Goal: Task Accomplishment & Management: Manage account settings

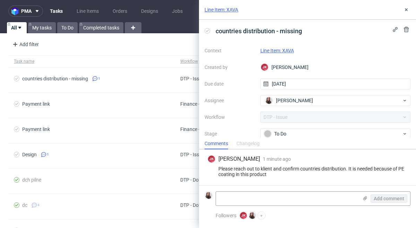
click at [276, 50] on link "Line Item: XAVA" at bounding box center [277, 51] width 34 height 6
click at [286, 50] on link "Line Item: XAVA" at bounding box center [277, 51] width 34 height 6
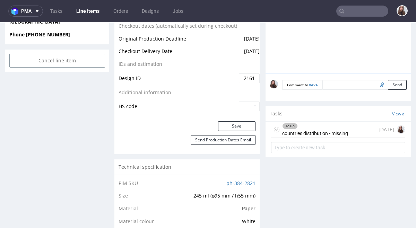
scroll to position [364, 0]
click at [319, 133] on div "To Do countries distribution - missing" at bounding box center [315, 129] width 66 height 16
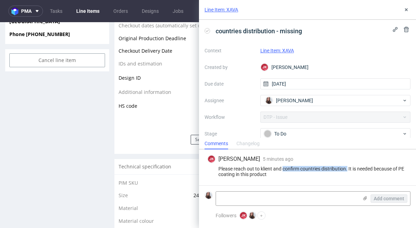
drag, startPoint x: 347, startPoint y: 168, endPoint x: 284, endPoint y: 166, distance: 63.8
click at [284, 166] on div "Please reach out to klient and confirm countries distribution. It is needed bec…" at bounding box center [307, 171] width 200 height 11
click at [292, 177] on div "Please reach out to klient and confirm countries distribution. It is needed bec…" at bounding box center [307, 171] width 200 height 11
drag, startPoint x: 293, startPoint y: 177, endPoint x: 281, endPoint y: 167, distance: 16.3
click at [281, 167] on div "JK Jan Kocik 5 minutes ago 11th Aug 2025, 15:34 Please reach out to klient and …" at bounding box center [308, 167] width 206 height 36
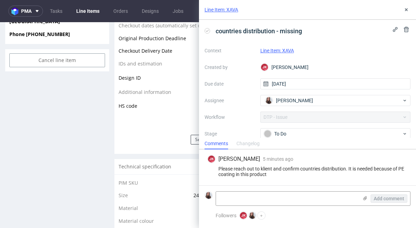
click at [296, 177] on div "JK Jan Kocik 5 minutes ago 11th Aug 2025, 15:34 Please reach out to klient and …" at bounding box center [308, 167] width 206 height 36
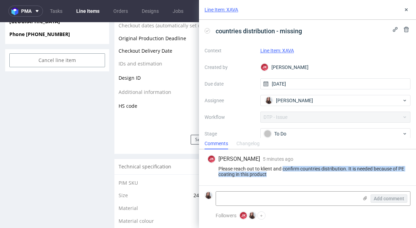
drag, startPoint x: 295, startPoint y: 175, endPoint x: 284, endPoint y: 168, distance: 13.0
click at [284, 168] on div "Please reach out to klient and confirm countries distribution. It is needed bec…" at bounding box center [307, 171] width 200 height 11
copy div "confirm countries distribution. It is needed because of PE coating in this prod…"
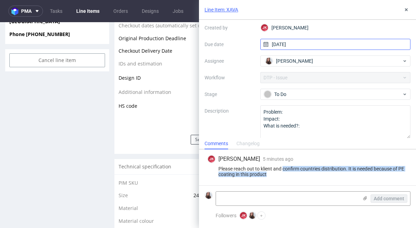
scroll to position [46, 0]
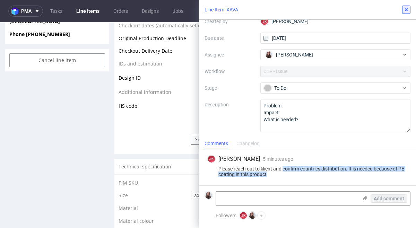
click at [405, 11] on icon at bounding box center [407, 10] width 6 height 6
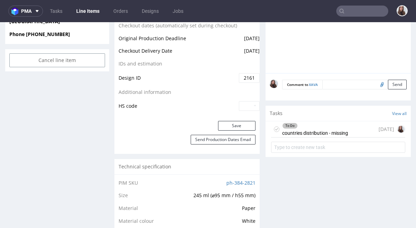
scroll to position [356, 0]
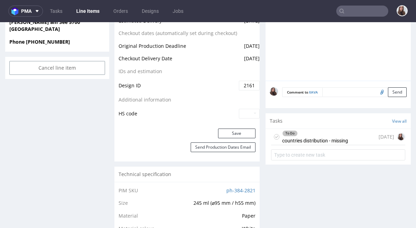
click at [312, 138] on div "To Do countries distribution - missing" at bounding box center [315, 137] width 66 height 16
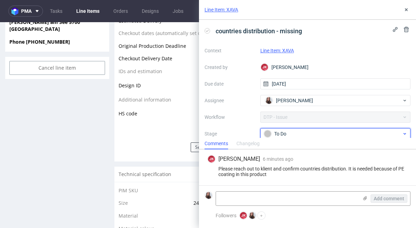
click at [295, 129] on div "To Do" at bounding box center [335, 133] width 151 height 11
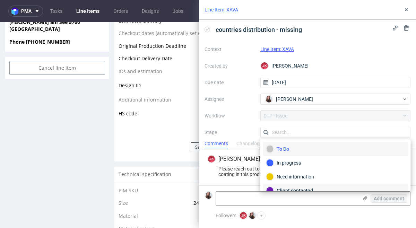
click at [294, 188] on div "Client contacted" at bounding box center [335, 191] width 139 height 8
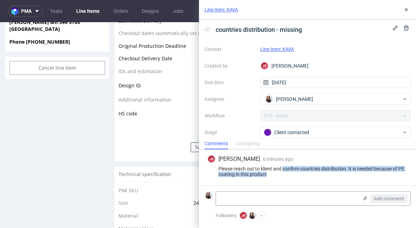
drag, startPoint x: 281, startPoint y: 178, endPoint x: 283, endPoint y: 169, distance: 9.3
click at [283, 169] on div "JK Jan Kocik 6 minutes ago 11th Aug 2025, 15:34 Please reach out to klient and …" at bounding box center [308, 167] width 206 height 36
copy div "confirm countries distribution. It is needed because of PE coating in this prod…"
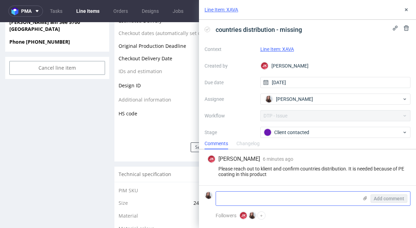
click at [229, 204] on textarea at bounding box center [287, 199] width 142 height 14
paste textarea "https://app-eu1.hubspot.com/contacts/25600958/record/0-5/201448760547/"
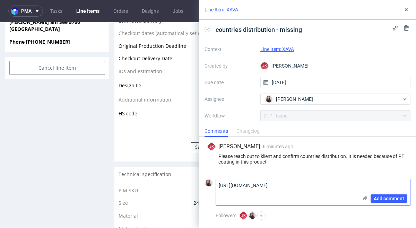
scroll to position [0, 0]
type textarea "https://app-eu1.hubspot.com/contacts/25600958/record/0-5/201448760547/"
click at [389, 198] on span "Add comment" at bounding box center [389, 198] width 31 height 5
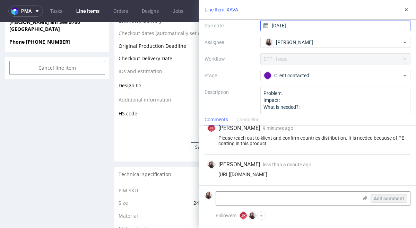
scroll to position [70, 0]
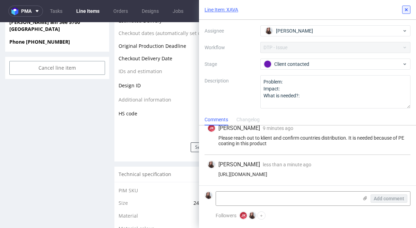
click at [407, 10] on icon at bounding box center [407, 10] width 6 height 6
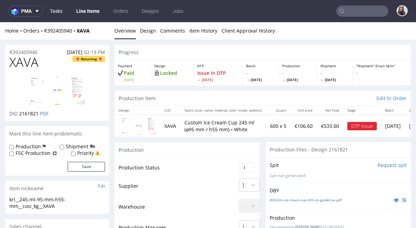
click at [62, 11] on link "Tasks" at bounding box center [56, 11] width 21 height 11
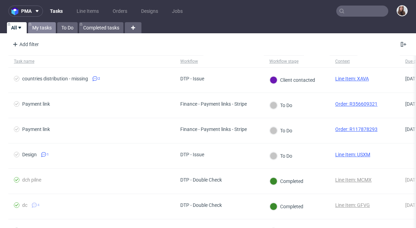
click at [45, 23] on link "My tasks" at bounding box center [42, 27] width 28 height 11
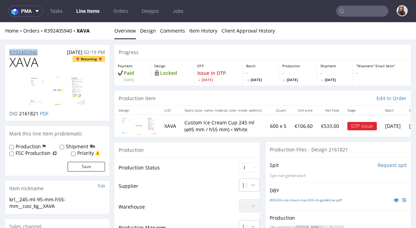
drag, startPoint x: 42, startPoint y: 52, endPoint x: 9, endPoint y: 51, distance: 32.6
click at [9, 51] on div "R392405940 04.08.2025 02:19 PM" at bounding box center [57, 50] width 104 height 11
copy p "R392405940"
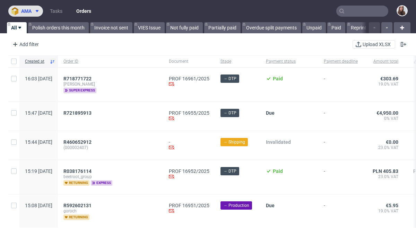
click at [33, 9] on span at bounding box center [36, 11] width 8 height 6
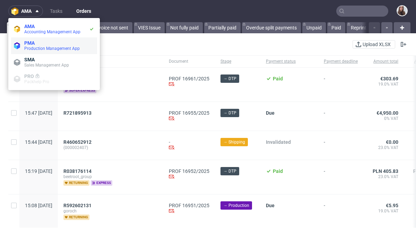
click at [38, 49] on span "Production Management App" at bounding box center [51, 48] width 55 height 5
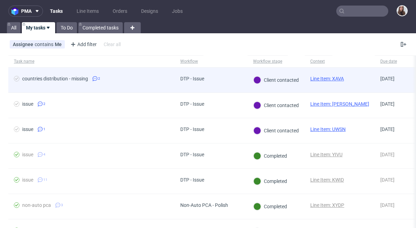
click at [334, 80] on link "Line Item: XAVA" at bounding box center [327, 79] width 34 height 6
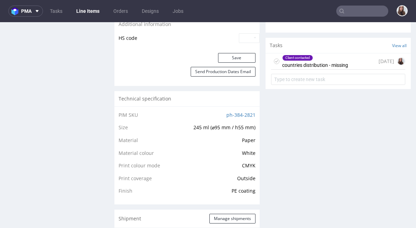
scroll to position [433, 0]
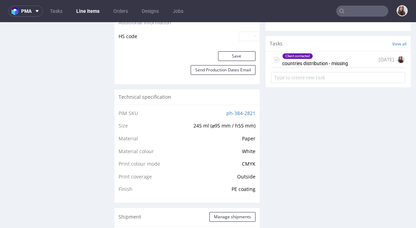
click at [328, 60] on div "Client contacted countries distribution - missing" at bounding box center [315, 60] width 66 height 16
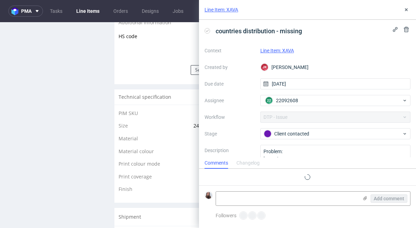
scroll to position [7, 0]
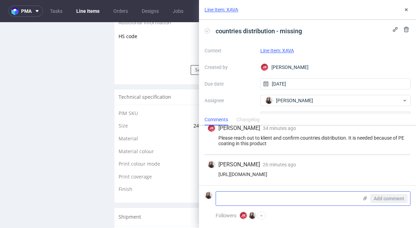
click at [246, 192] on textarea at bounding box center [287, 199] width 142 height 14
paste textarea "Zamówiony towar jest przeznaczony w całości dla Austrii."
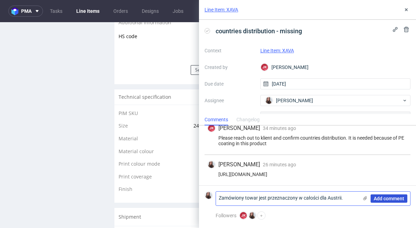
type textarea "Zamówiony towar jest przeznaczony w całości dla Austrii."
click at [391, 197] on span "Add comment" at bounding box center [389, 198] width 31 height 5
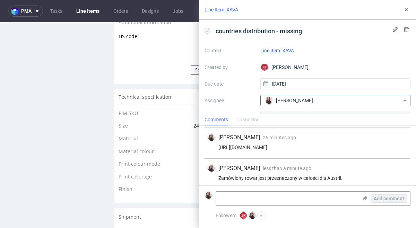
scroll to position [38, 0]
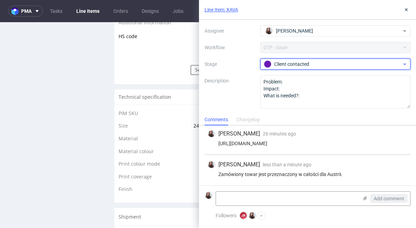
click at [312, 62] on div "Client contacted" at bounding box center [333, 64] width 138 height 8
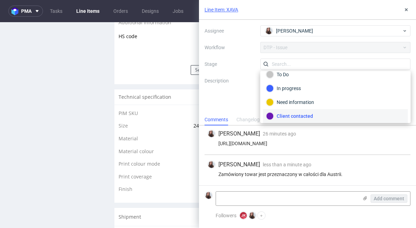
scroll to position [51, 0]
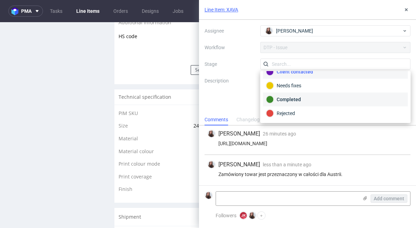
click at [302, 97] on div "Completed" at bounding box center [335, 100] width 139 height 8
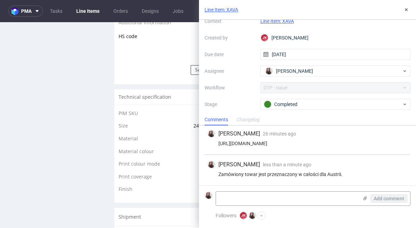
scroll to position [0, 0]
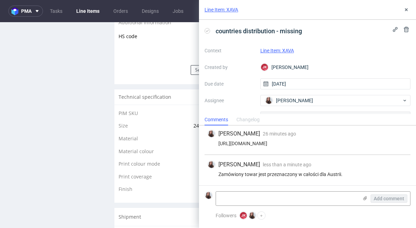
click at [284, 50] on link "Line Item: XAVA" at bounding box center [277, 51] width 34 height 6
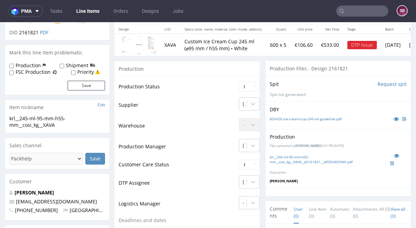
scroll to position [83, 0]
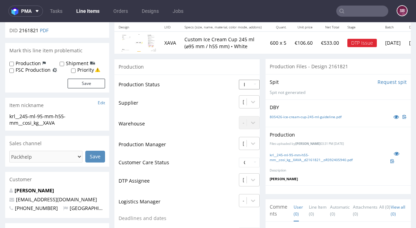
click at [247, 84] on select "Waiting for Artwork Waiting for Diecut Waiting for Mockup Waiting for DTP Waiti…" at bounding box center [249, 85] width 21 height 10
select select "back_for_dtp"
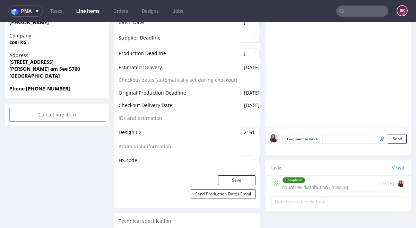
scroll to position [319, 0]
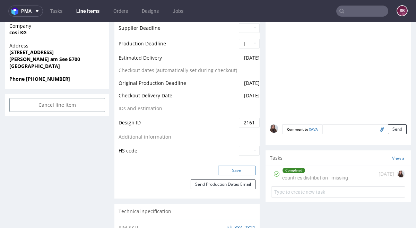
click at [226, 168] on button "Save" at bounding box center [236, 171] width 37 height 10
